Goal: Find specific page/section: Find specific page/section

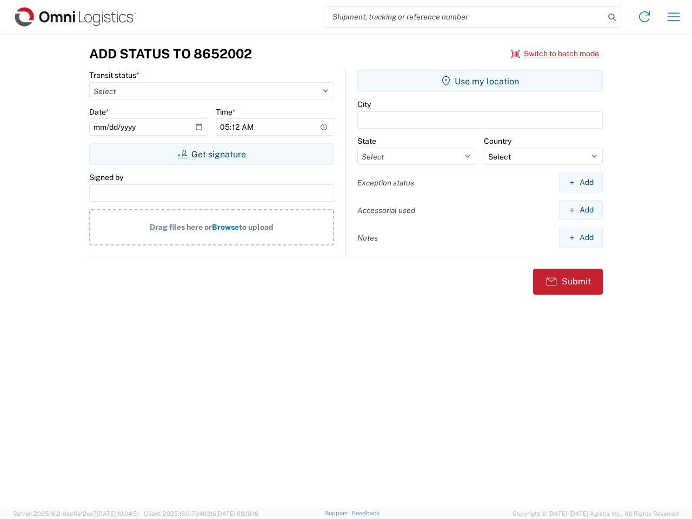
click at [465, 17] on input "search" at bounding box center [465, 16] width 280 height 21
click at [612, 17] on icon at bounding box center [612, 17] width 15 height 15
click at [645, 17] on icon at bounding box center [644, 16] width 17 height 17
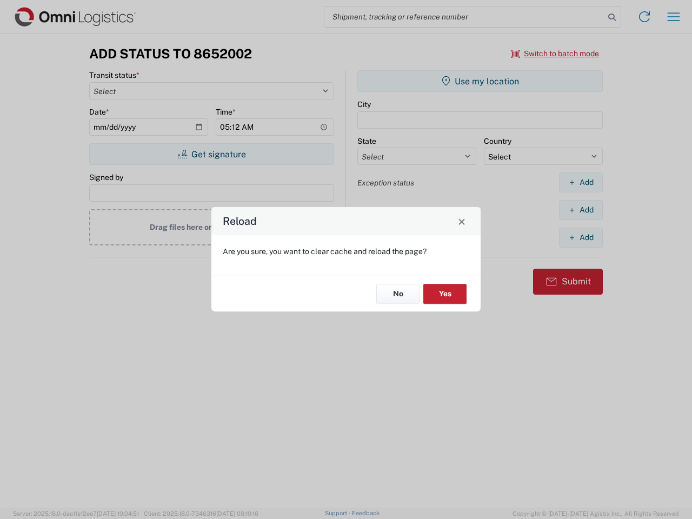
click at [674, 17] on div "Reload Are you sure, you want to clear cache and reload the page? No Yes" at bounding box center [346, 259] width 692 height 519
click at [555, 54] on div "Reload Are you sure, you want to clear cache and reload the page? No Yes" at bounding box center [346, 259] width 692 height 519
click at [211, 154] on div "Reload Are you sure, you want to clear cache and reload the page? No Yes" at bounding box center [346, 259] width 692 height 519
click at [480, 81] on div "Reload Are you sure, you want to clear cache and reload the page? No Yes" at bounding box center [346, 259] width 692 height 519
click at [581, 182] on div "Reload Are you sure, you want to clear cache and reload the page? No Yes" at bounding box center [346, 259] width 692 height 519
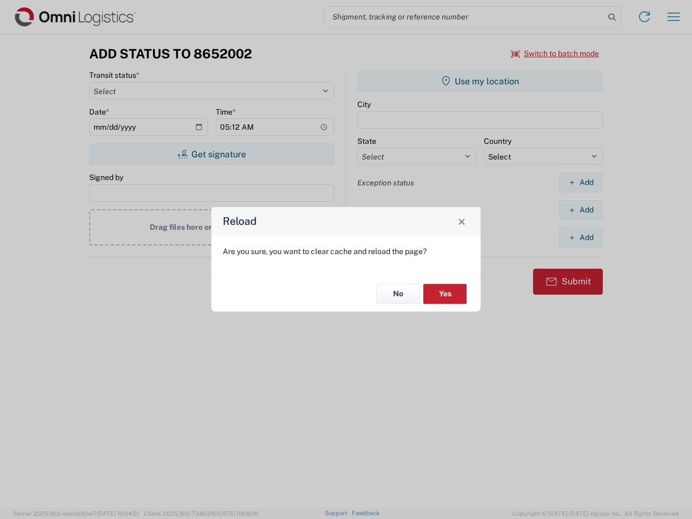
click at [581, 210] on div "Reload Are you sure, you want to clear cache and reload the page? No Yes" at bounding box center [346, 259] width 692 height 519
click at [581, 237] on div "Reload Are you sure, you want to clear cache and reload the page? No Yes" at bounding box center [346, 259] width 692 height 519
